Goal: Task Accomplishment & Management: Use online tool/utility

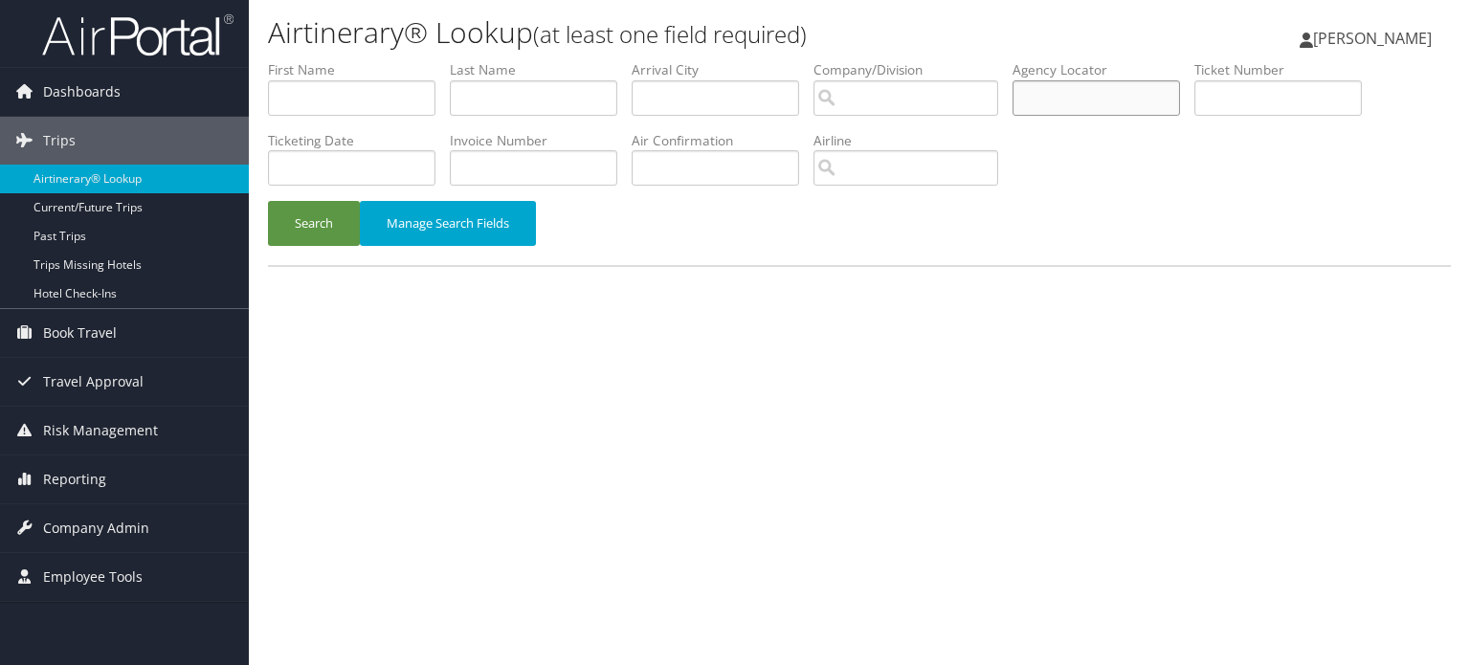
click at [1072, 104] on input "text" at bounding box center [1097, 97] width 168 height 35
paste input "DCN0DL"
click at [268, 201] on button "Search" at bounding box center [314, 223] width 92 height 45
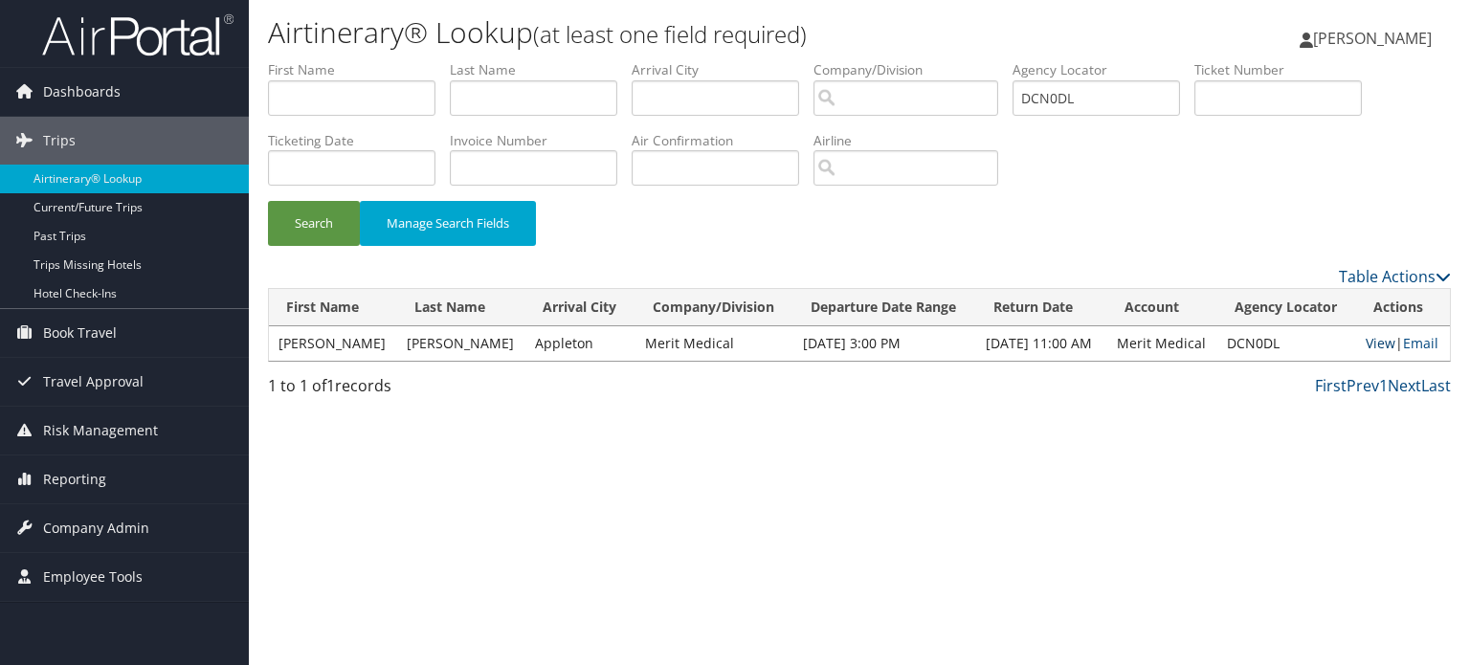
click at [1375, 343] on link "View" at bounding box center [1381, 343] width 30 height 18
drag, startPoint x: 1125, startPoint y: 91, endPoint x: 844, endPoint y: 87, distance: 280.5
click at [834, 60] on ul "First Name Last Name Departure City Arrival City Company/Division Airport/City …" at bounding box center [859, 60] width 1183 height 0
paste input "CYMK14"
type input "CYMK14"
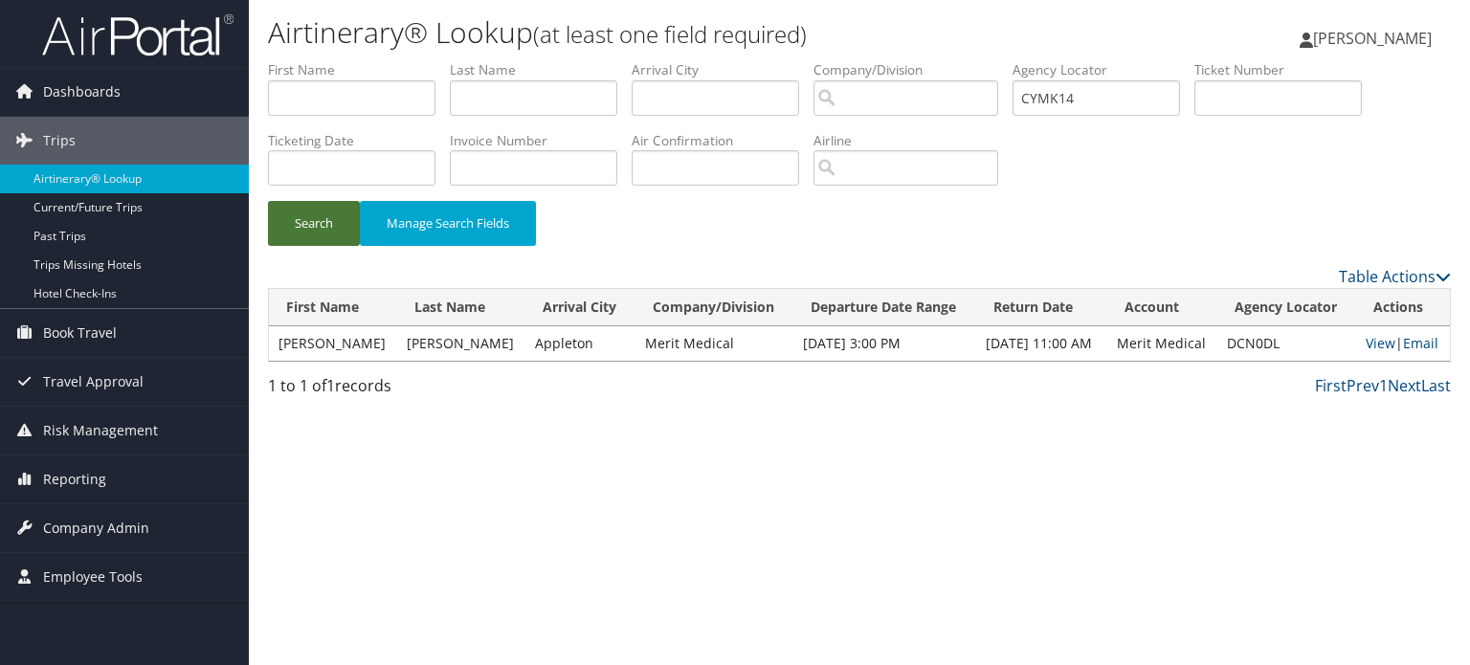
click at [319, 227] on button "Search" at bounding box center [314, 223] width 92 height 45
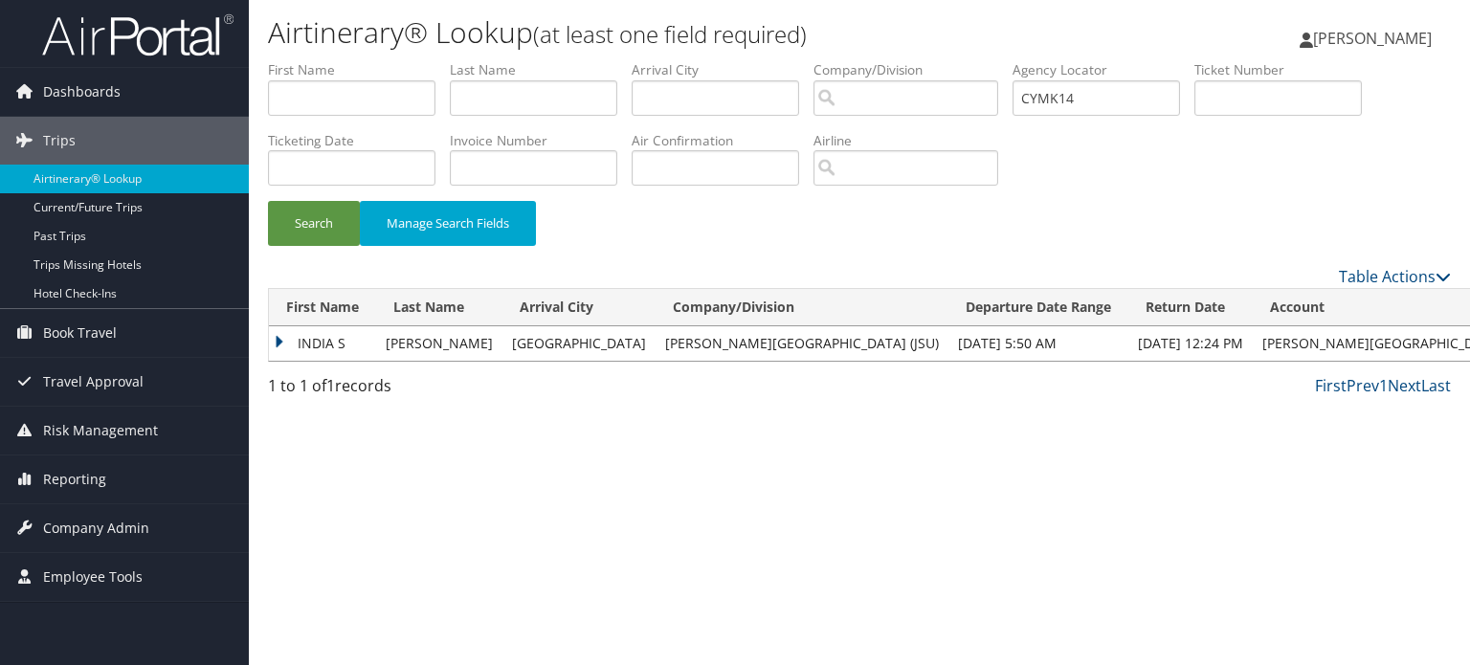
click at [280, 336] on td "INDIA S" at bounding box center [322, 343] width 107 height 34
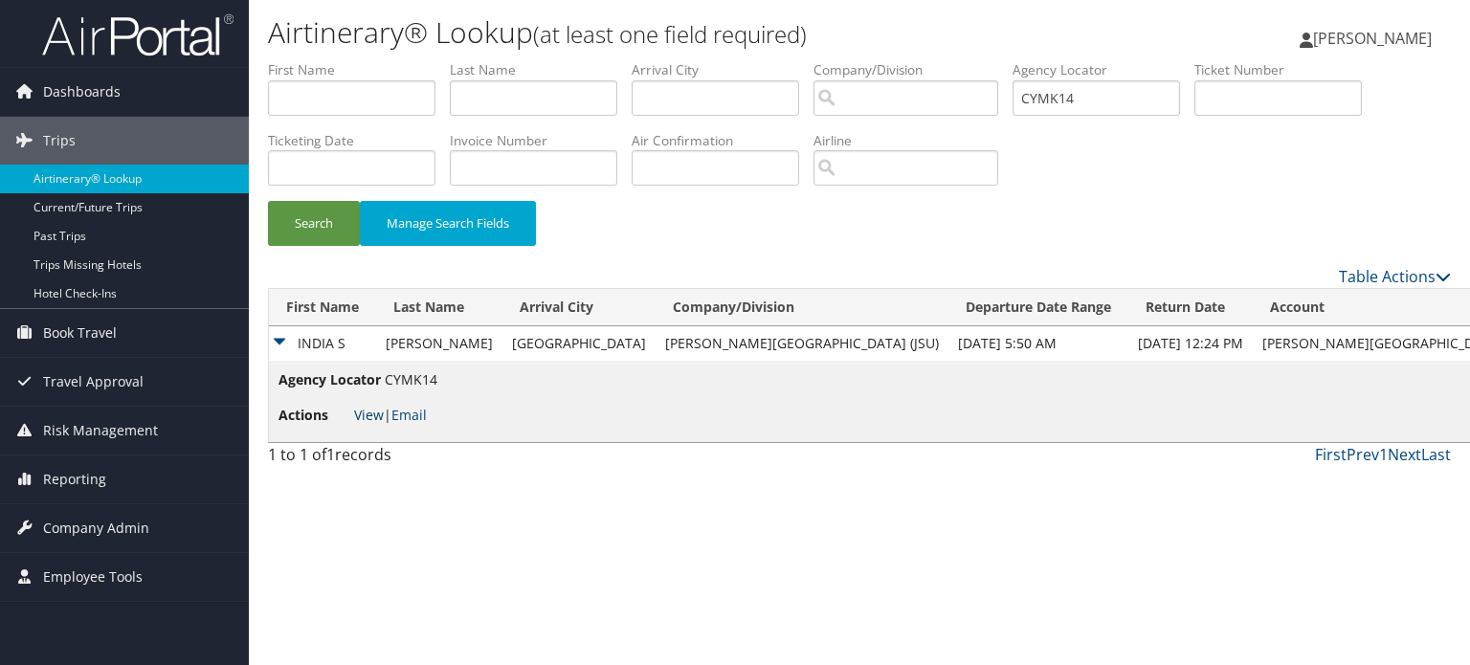
click at [368, 416] on link "View" at bounding box center [369, 415] width 30 height 18
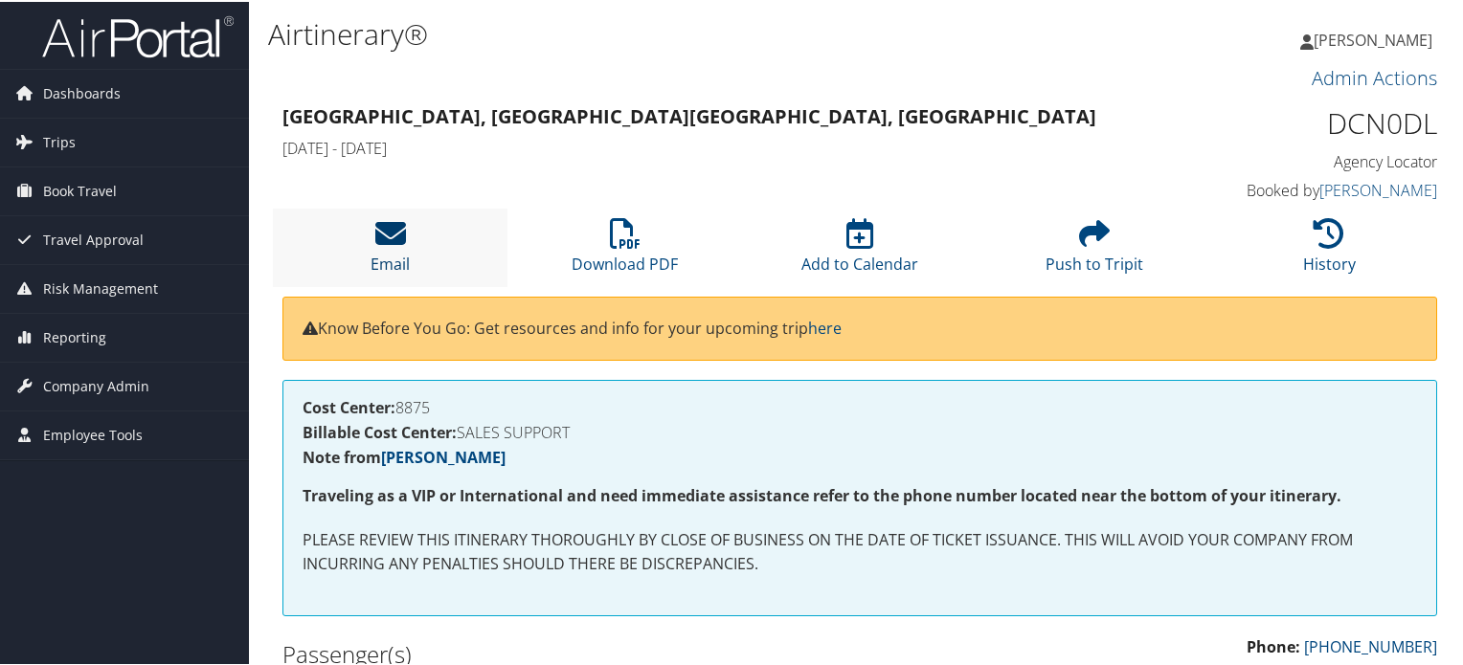
click at [389, 228] on icon at bounding box center [390, 231] width 31 height 31
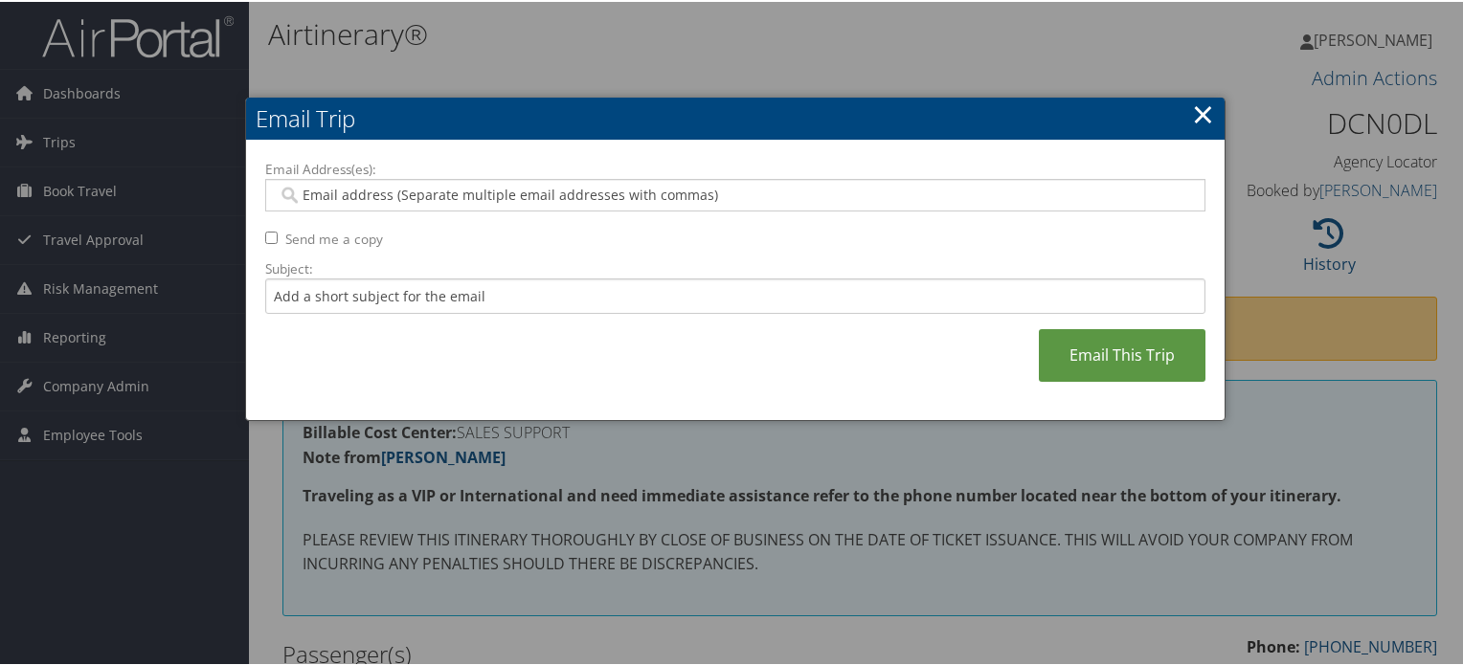
click at [682, 196] on input "Email Address(es):" at bounding box center [735, 193] width 915 height 19
paste input "KRISTI.STOUT@MERIT.COM"
type input "KRISTI.STOUT@MERIT.COM"
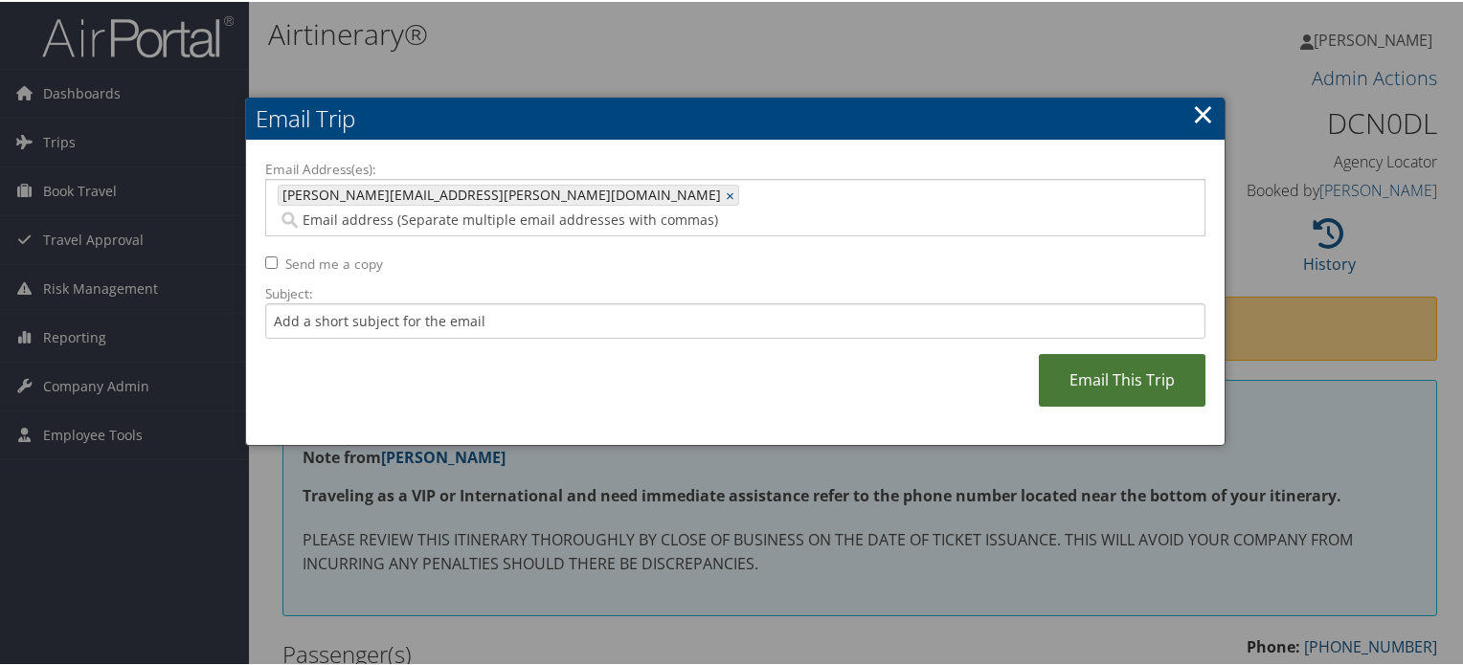
click at [1156, 352] on link "Email This Trip" at bounding box center [1122, 378] width 167 height 53
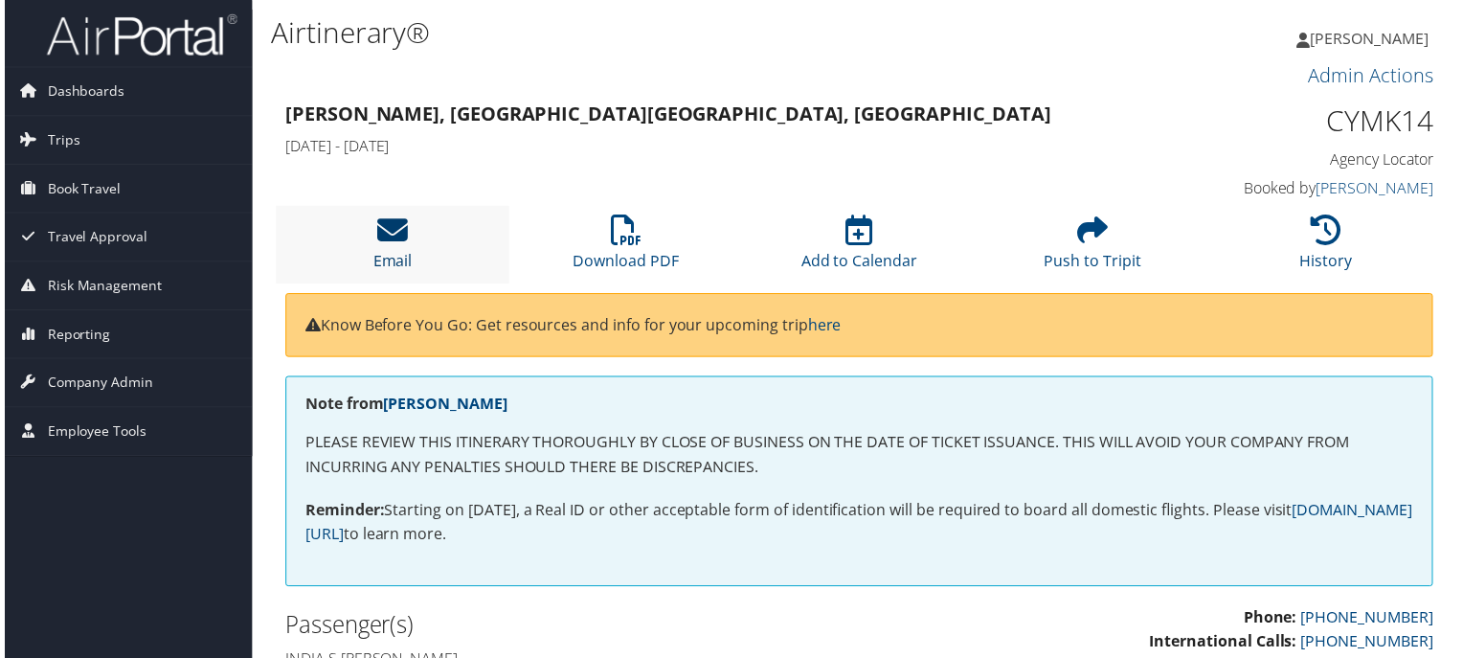
click at [387, 228] on icon at bounding box center [390, 231] width 31 height 31
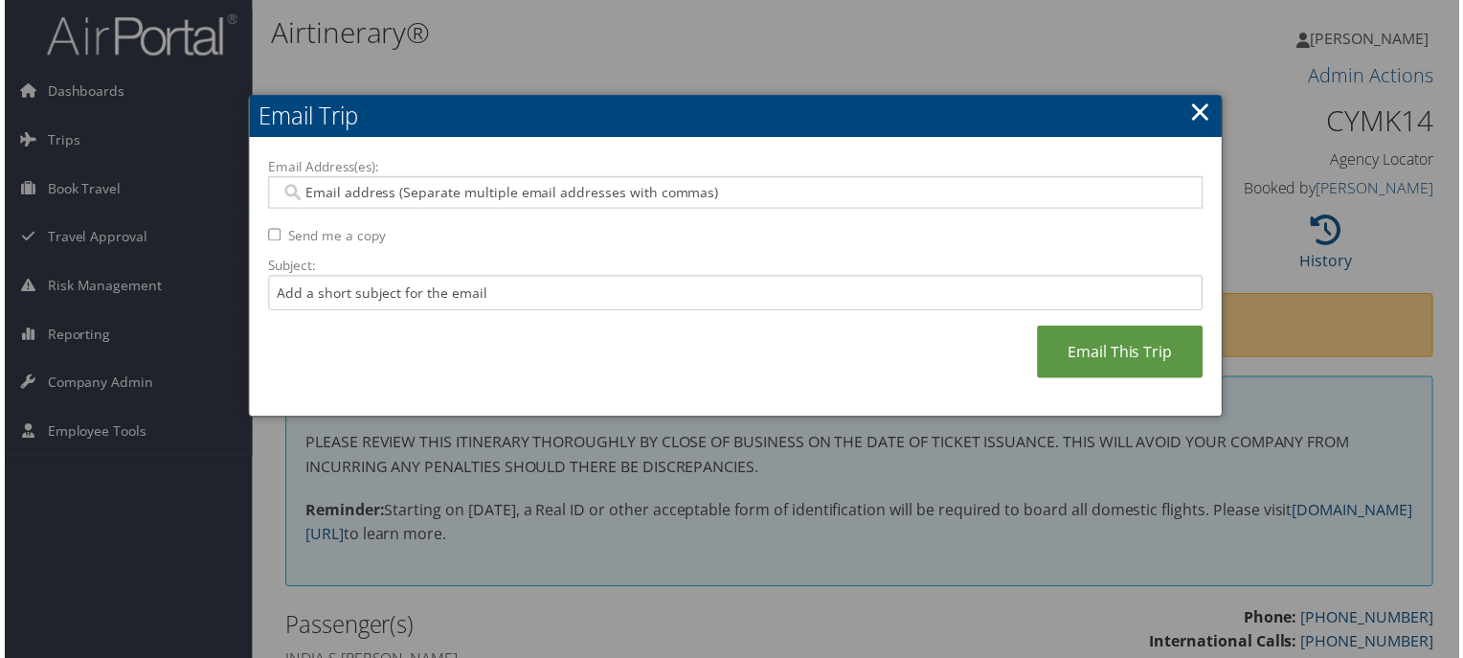
click at [645, 195] on input "Email Address(es):" at bounding box center [735, 193] width 915 height 19
paste input "j00646307@jsums.edu"
type input "j00646307@jsums.edu"
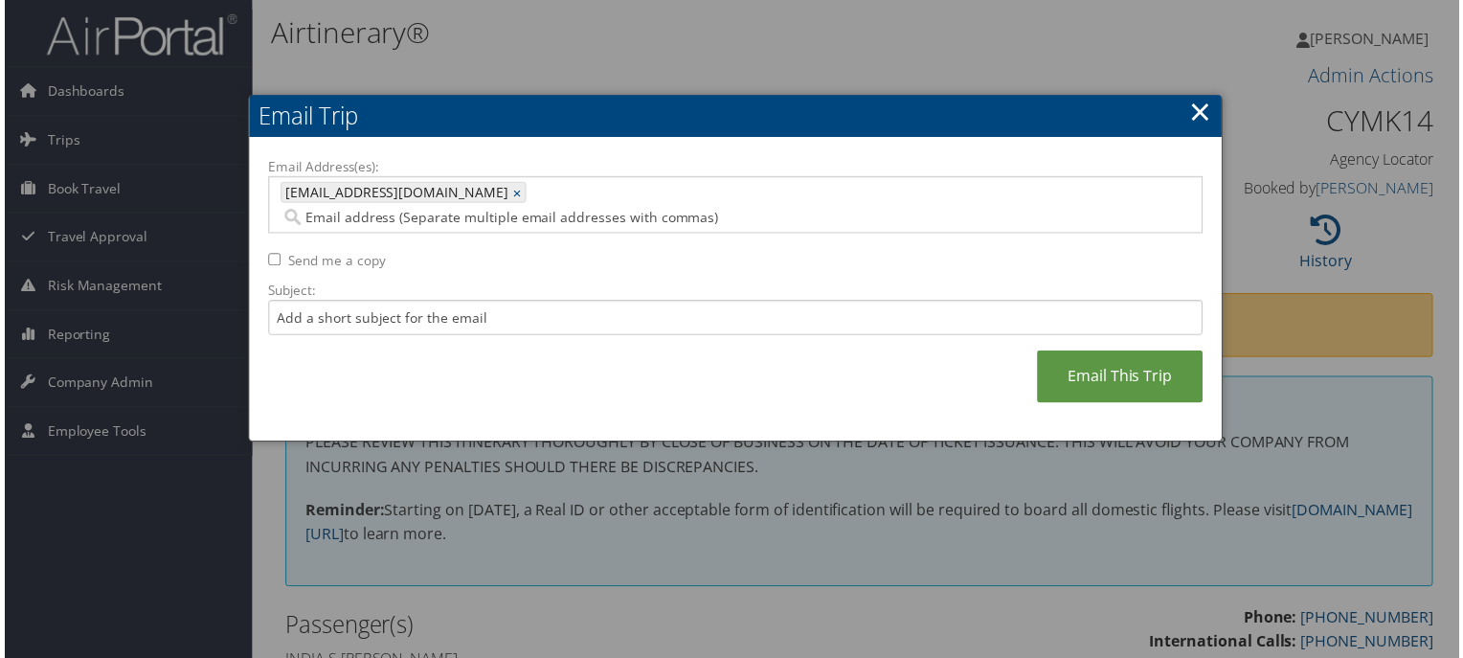
paste input "travel@jsums.edu"
type input "travel@jsums.edu"
type input "j00646307@jsums.edu, travel@jsums.edu"
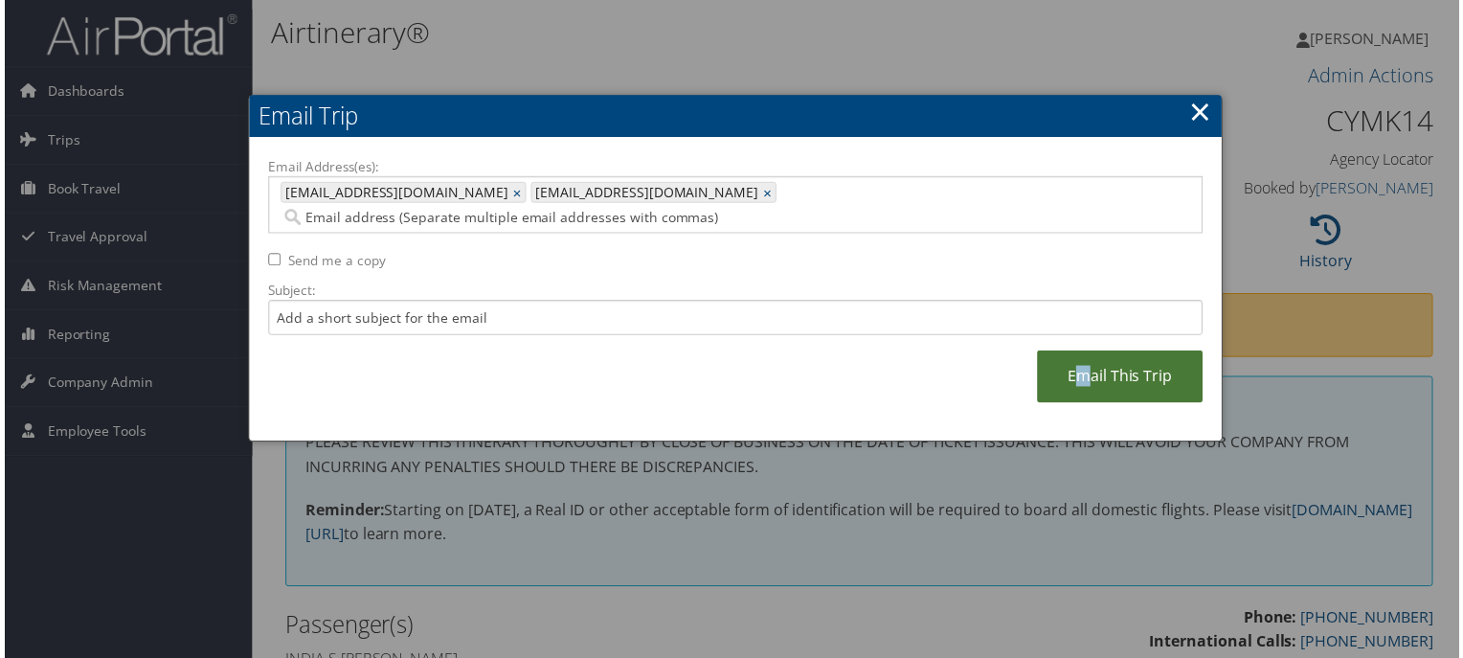
click at [1083, 352] on link "Email This Trip" at bounding box center [1122, 378] width 167 height 53
